Goal: Check status: Check status

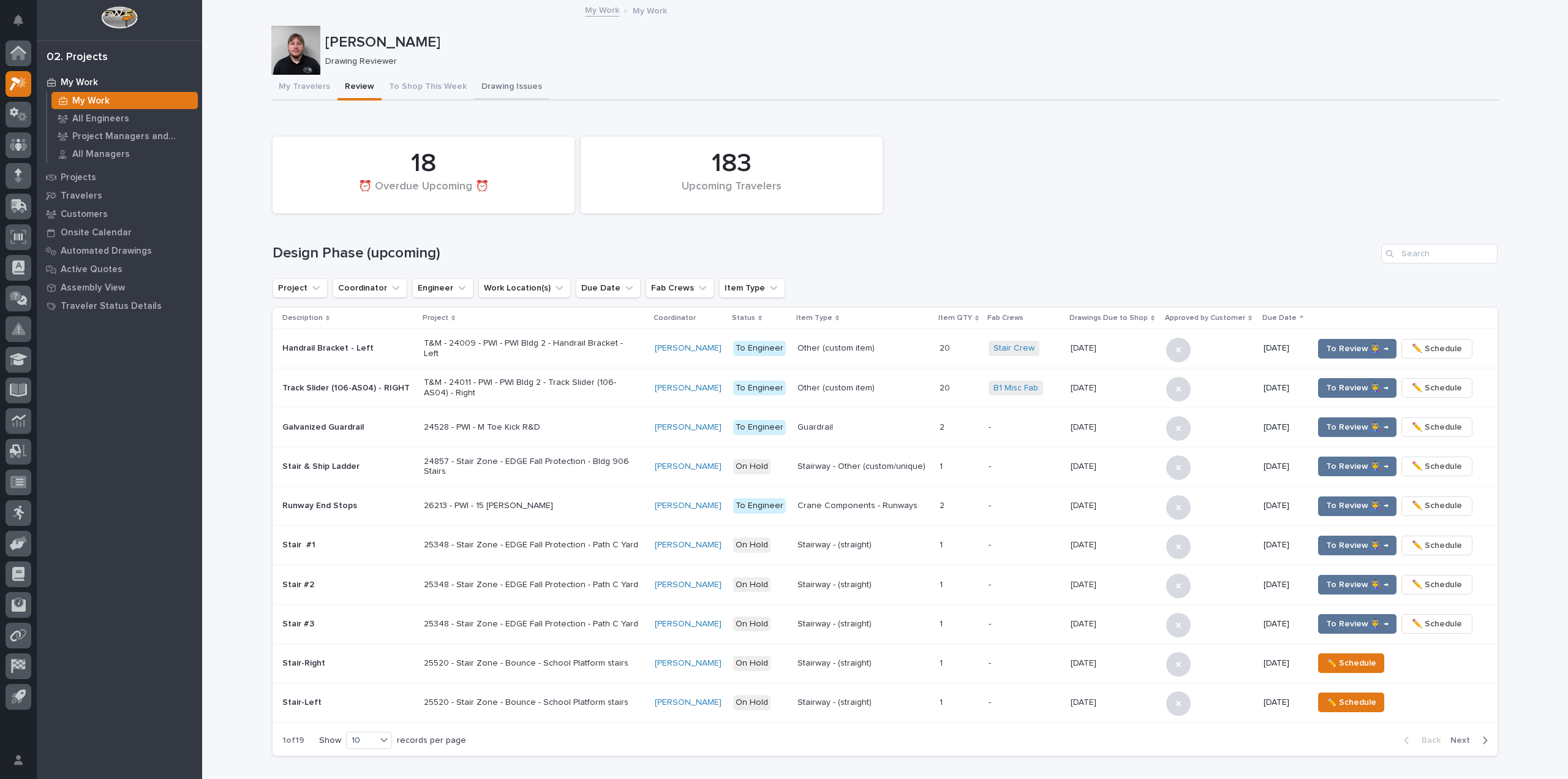
drag, startPoint x: 475, startPoint y: 87, endPoint x: 482, endPoint y: 89, distance: 7.3
click at [475, 87] on button "Drawing Issues" at bounding box center [512, 87] width 76 height 26
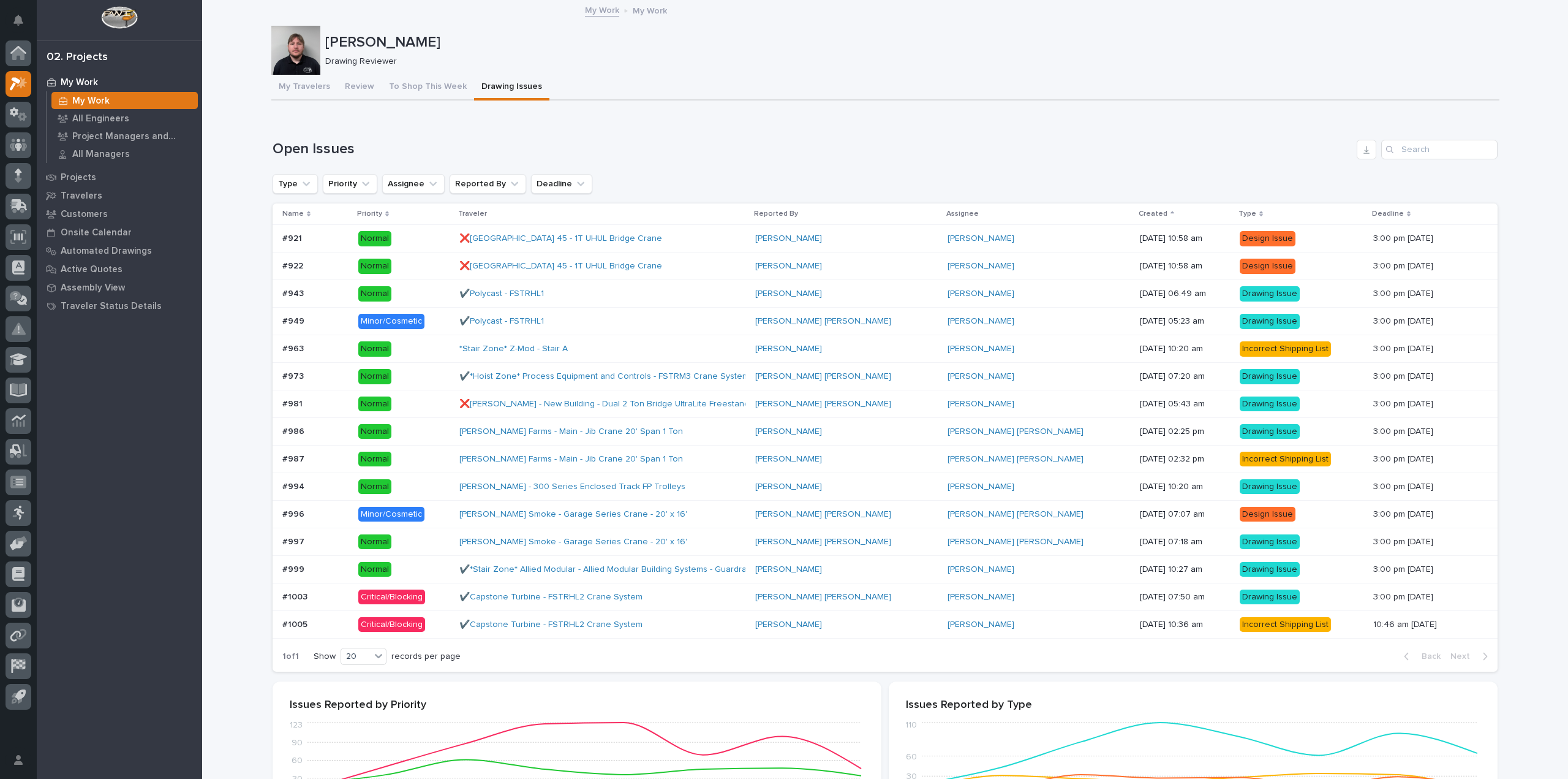
click at [309, 618] on div "#1005 #1005" at bounding box center [315, 625] width 66 height 20
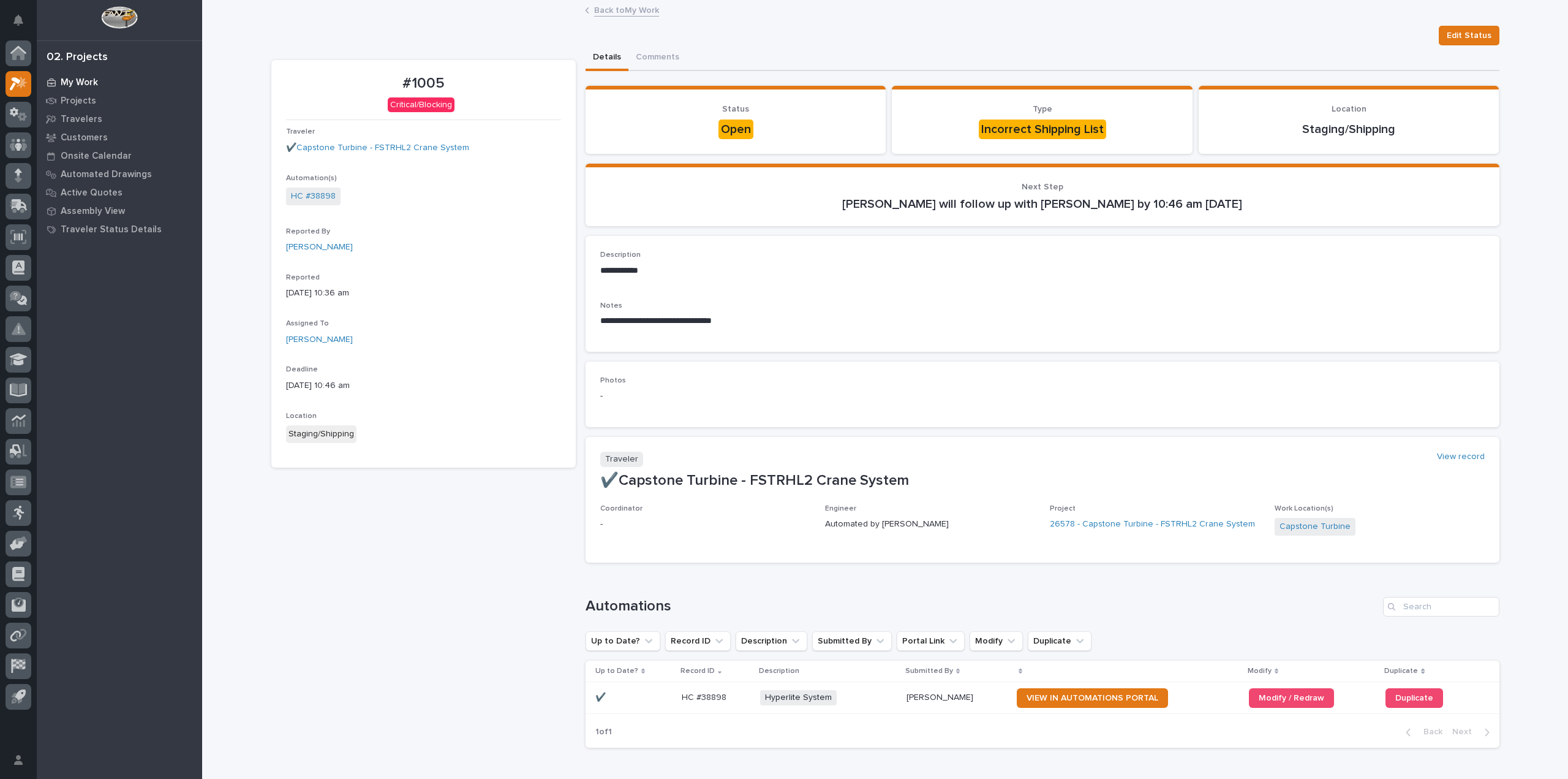
click at [80, 78] on p "My Work" at bounding box center [79, 83] width 37 height 11
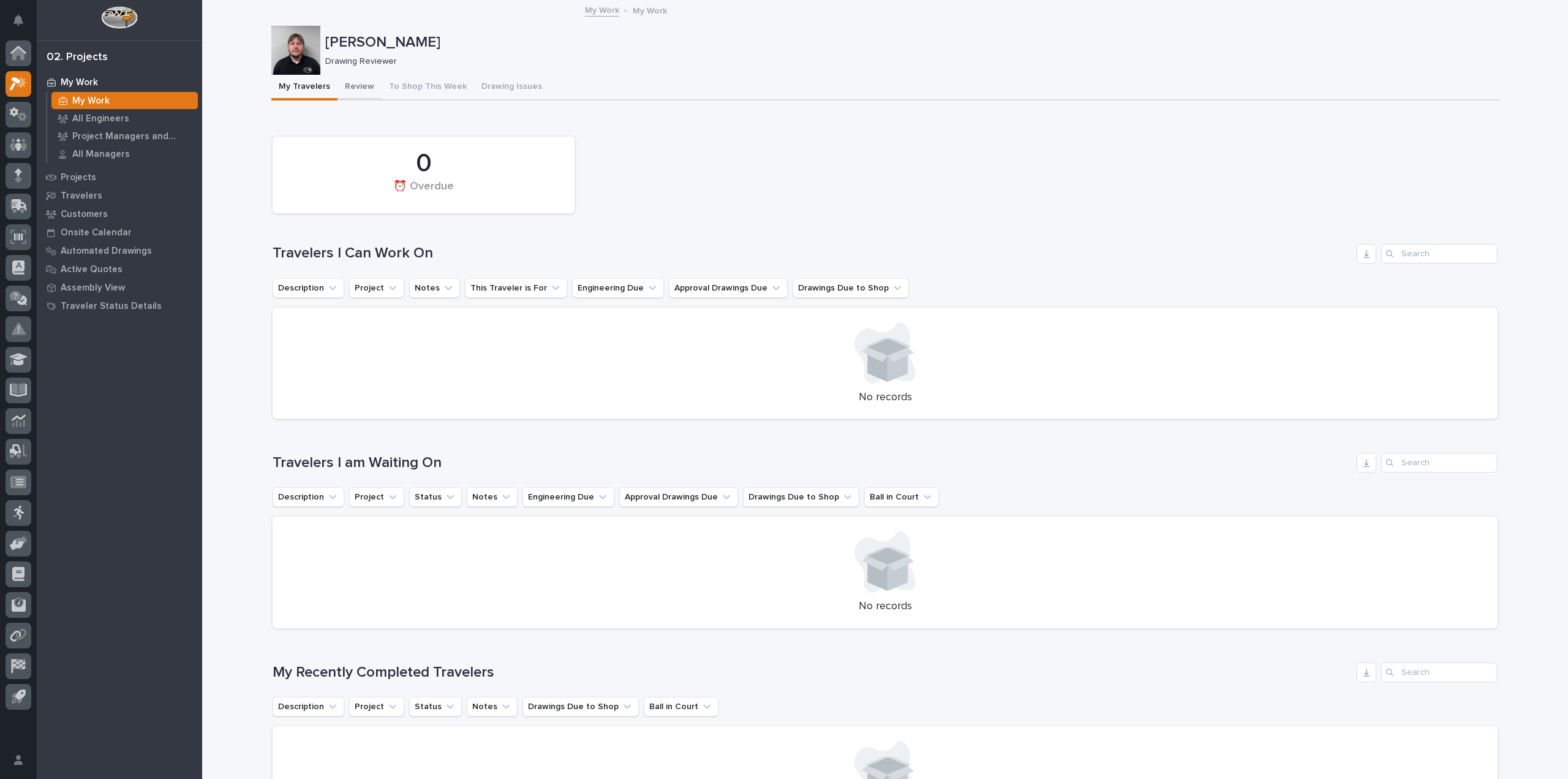
click at [338, 87] on button "Review" at bounding box center [359, 87] width 44 height 26
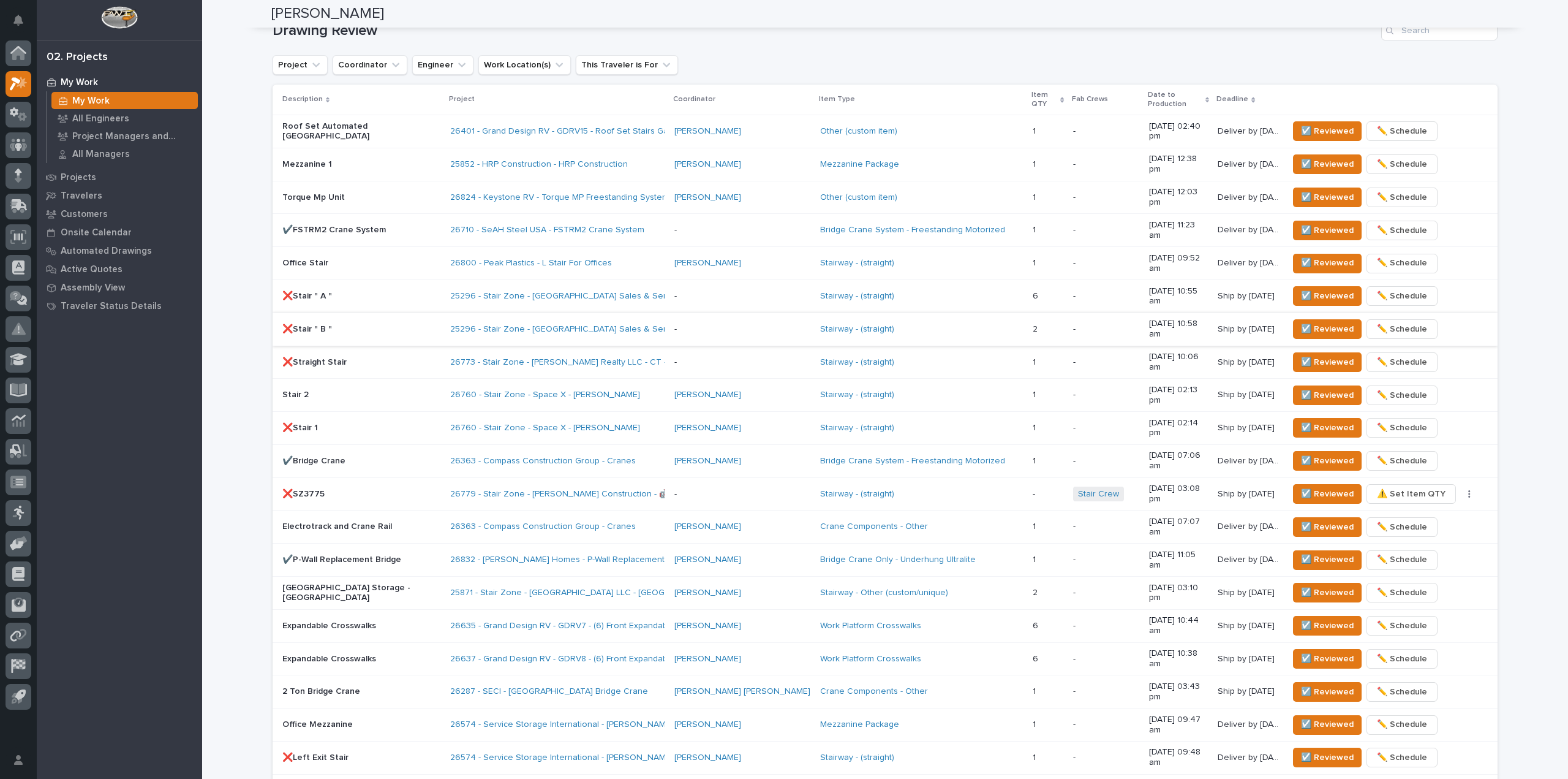
scroll to position [797, 0]
